Goal: Information Seeking & Learning: Find specific fact

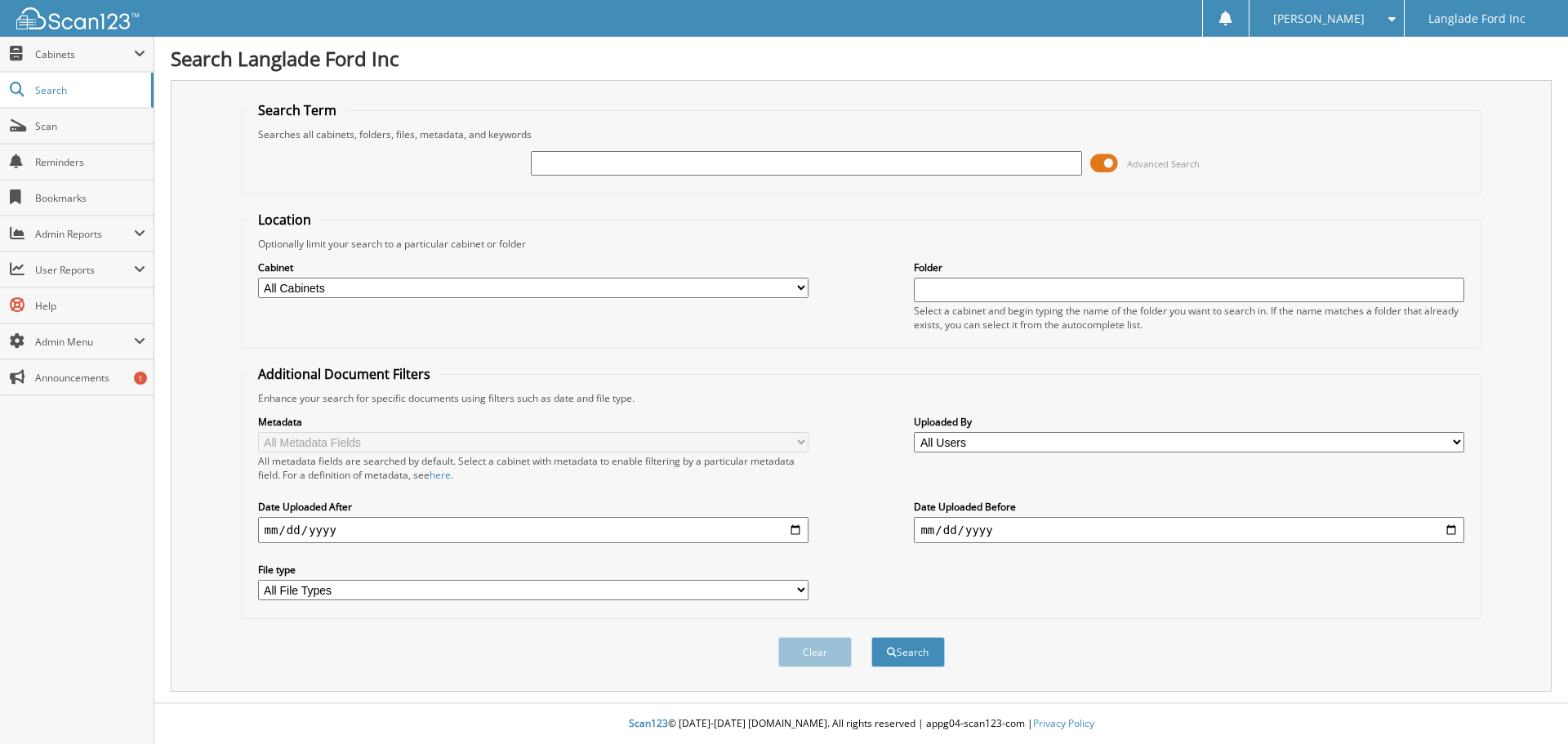
click at [586, 166] on input "text" at bounding box center [805, 163] width 550 height 25
type input "545750"
click at [919, 647] on button "Search" at bounding box center [908, 652] width 74 height 30
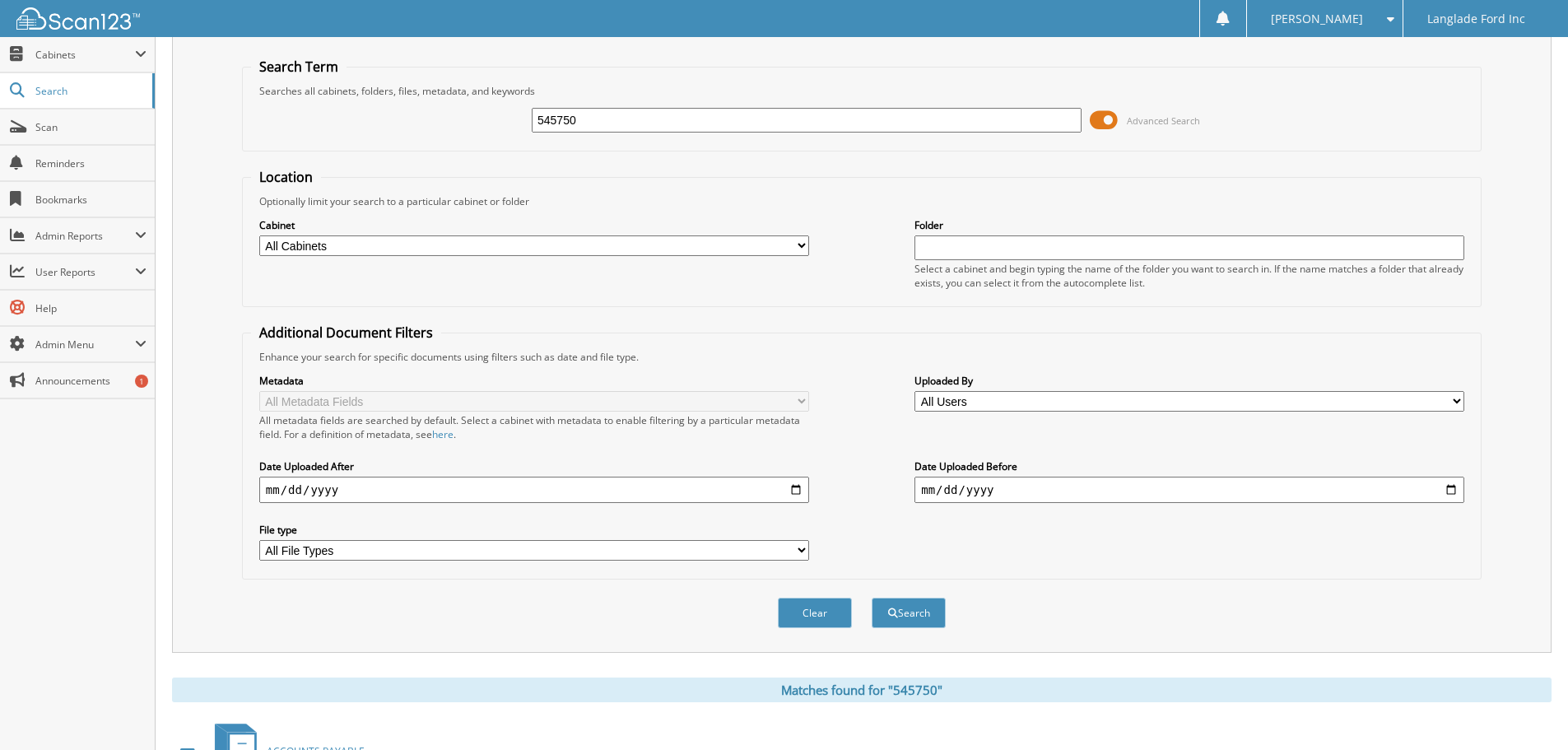
scroll to position [271, 0]
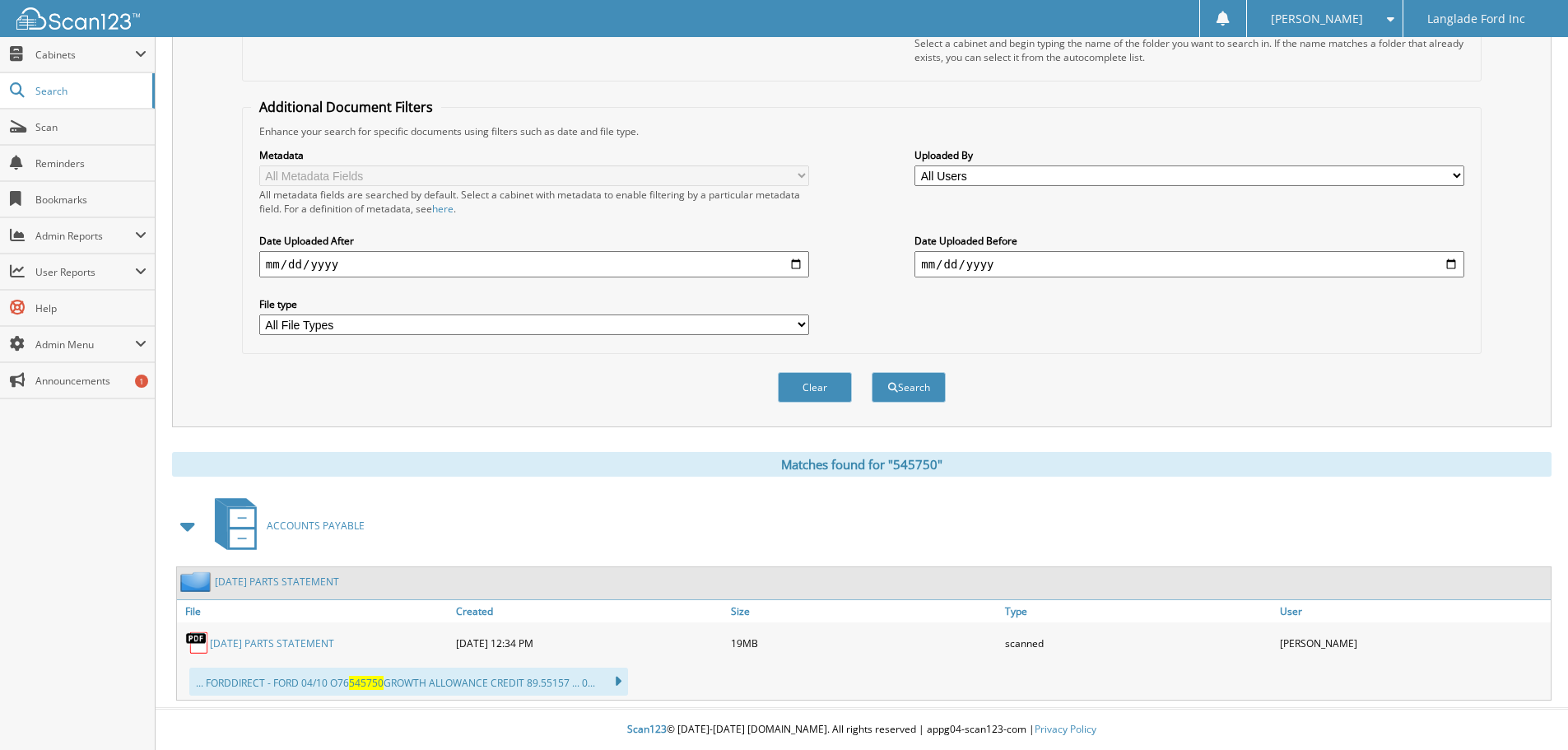
click at [302, 641] on link "2023 APRIL PARTS STATEMENT" at bounding box center [272, 643] width 125 height 14
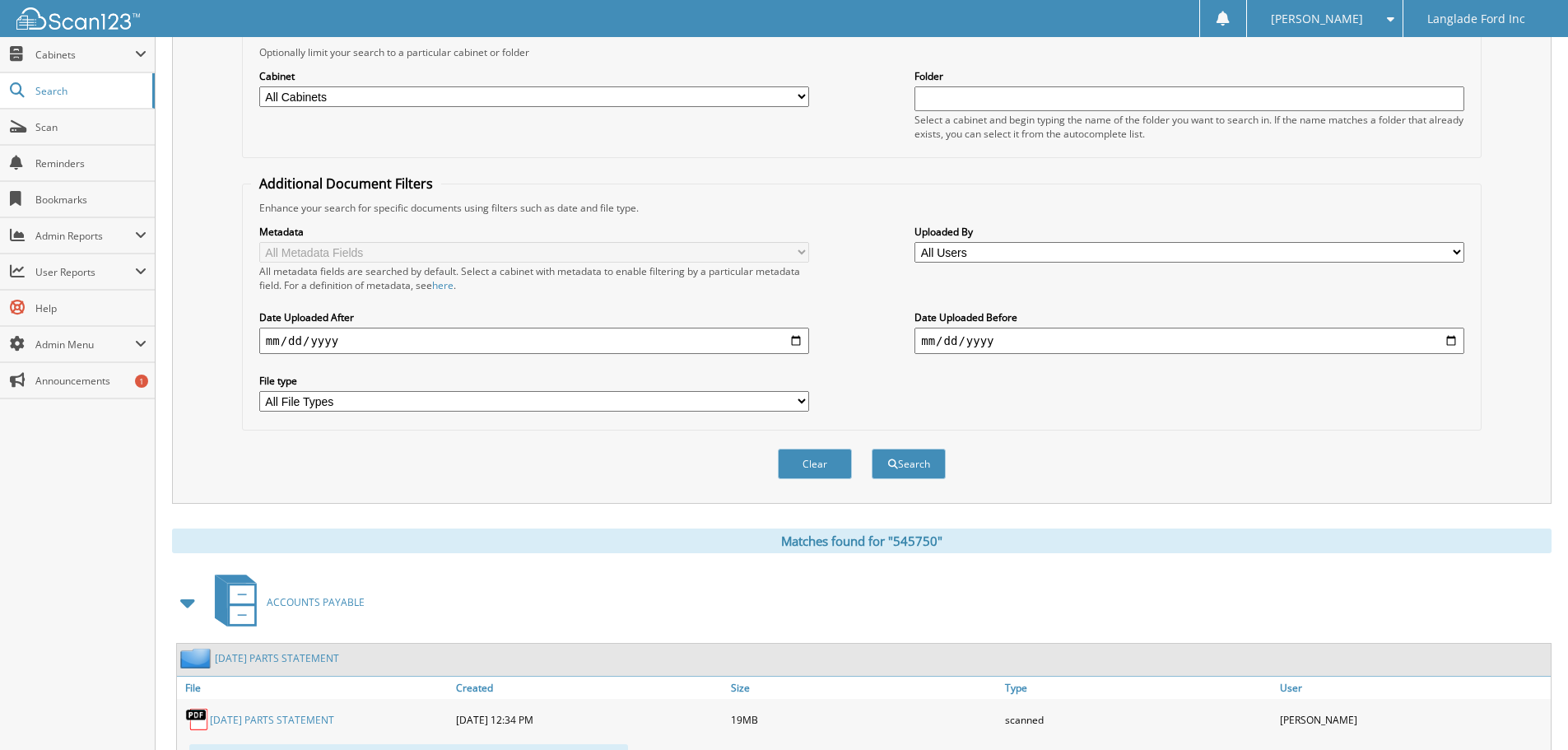
scroll to position [0, 0]
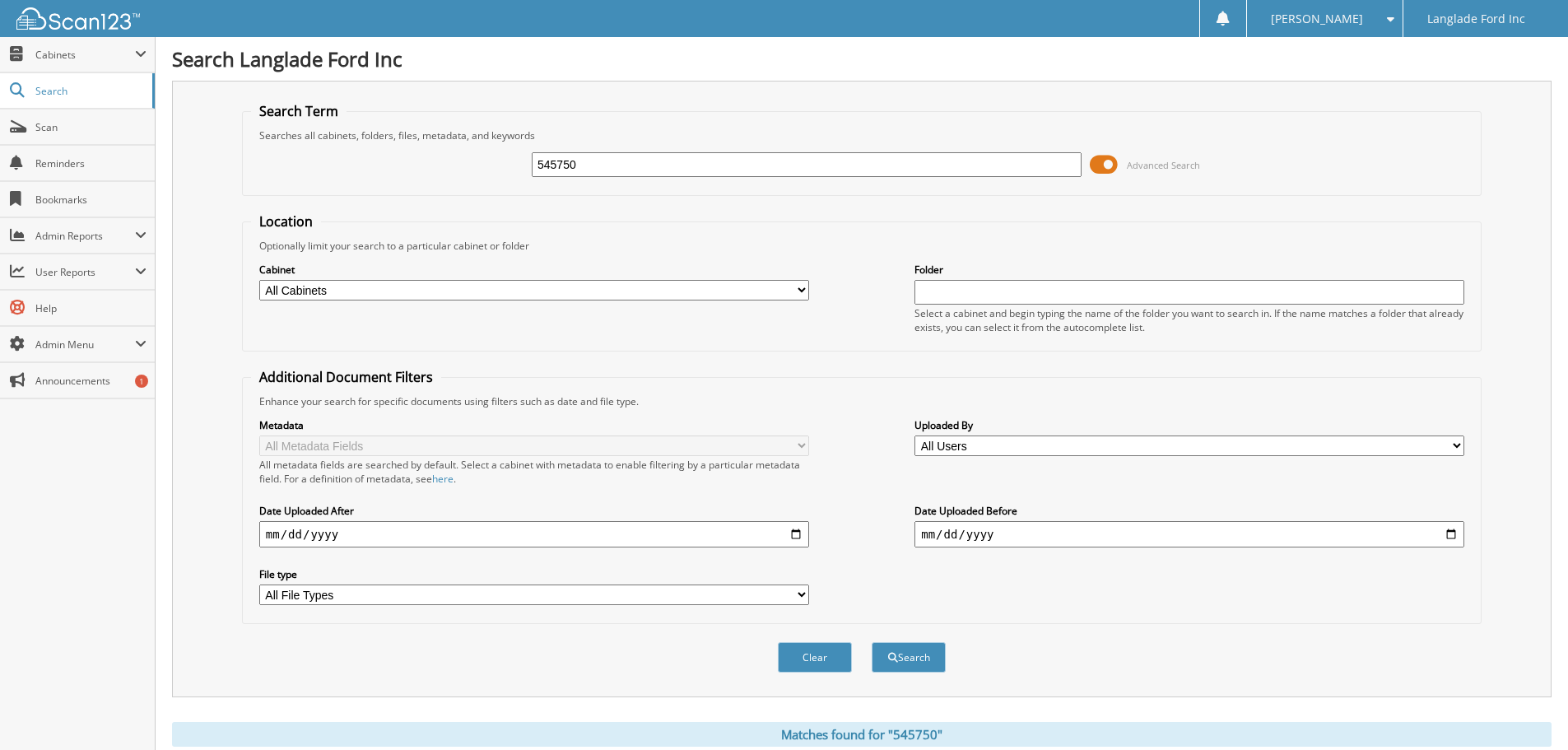
click at [619, 164] on input "545750" at bounding box center [807, 165] width 550 height 25
type input "5"
type input "543680"
click at [935, 653] on button "Search" at bounding box center [909, 658] width 74 height 30
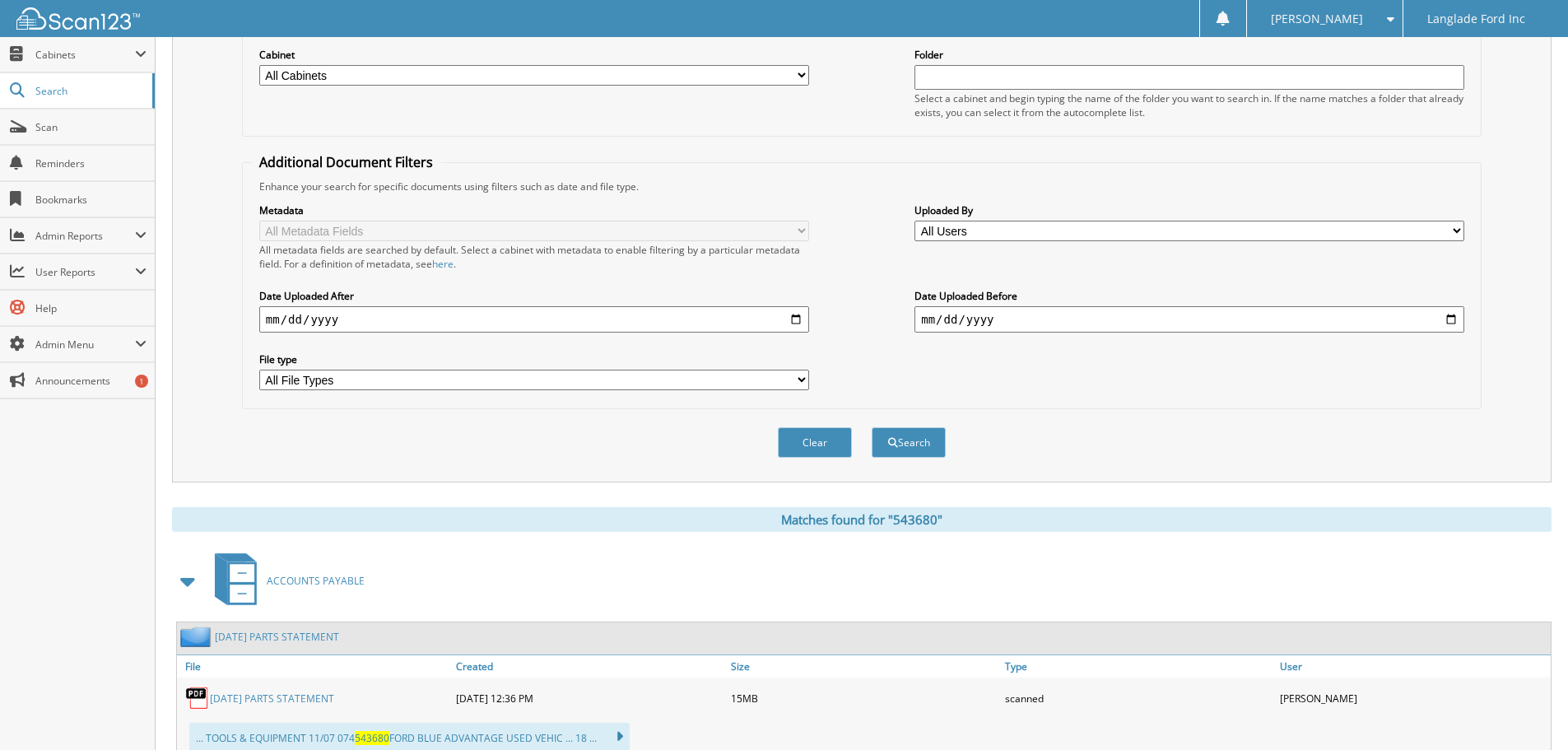
scroll to position [271, 0]
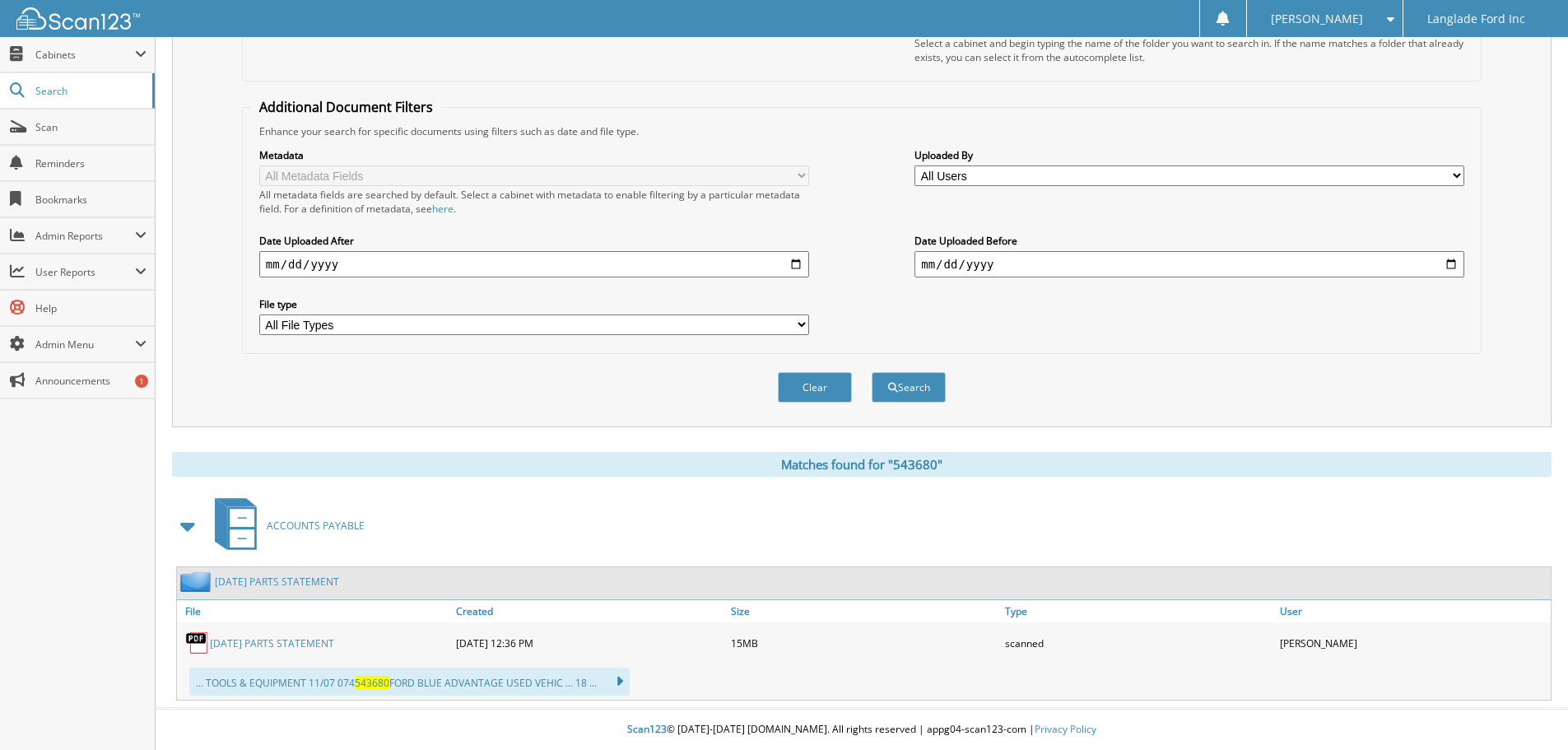
click at [334, 640] on link "[DATE] PARTS STATEMENT" at bounding box center [272, 643] width 125 height 14
